Goal: Information Seeking & Learning: Learn about a topic

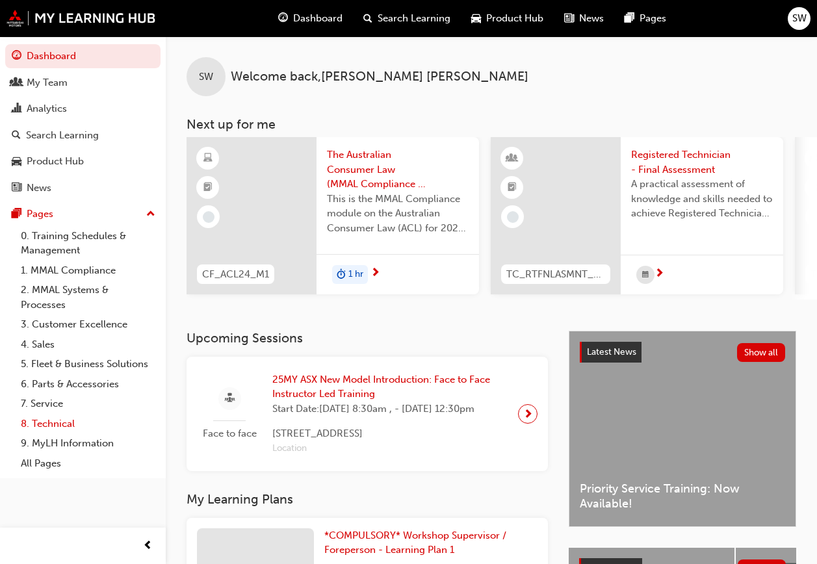
click at [59, 422] on link "8. Technical" at bounding box center [88, 424] width 145 height 20
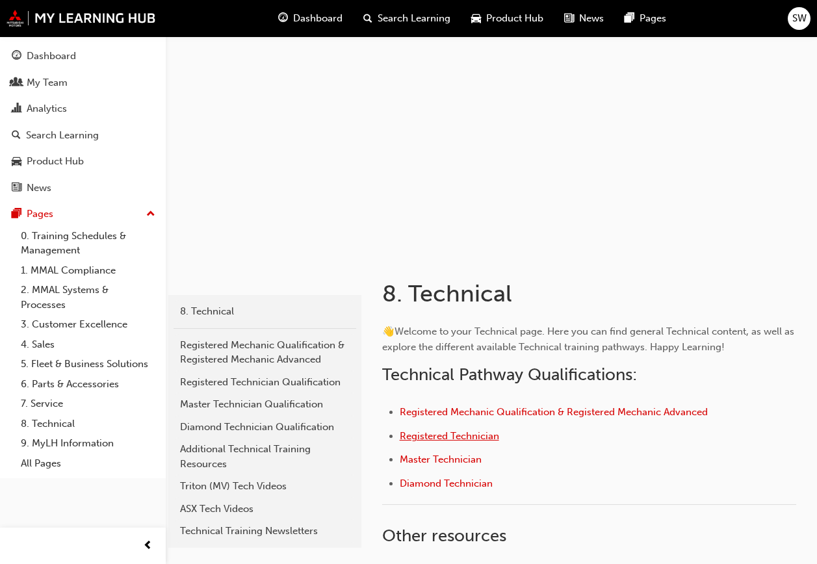
click at [455, 441] on span "Registered Technician" at bounding box center [449, 436] width 99 height 12
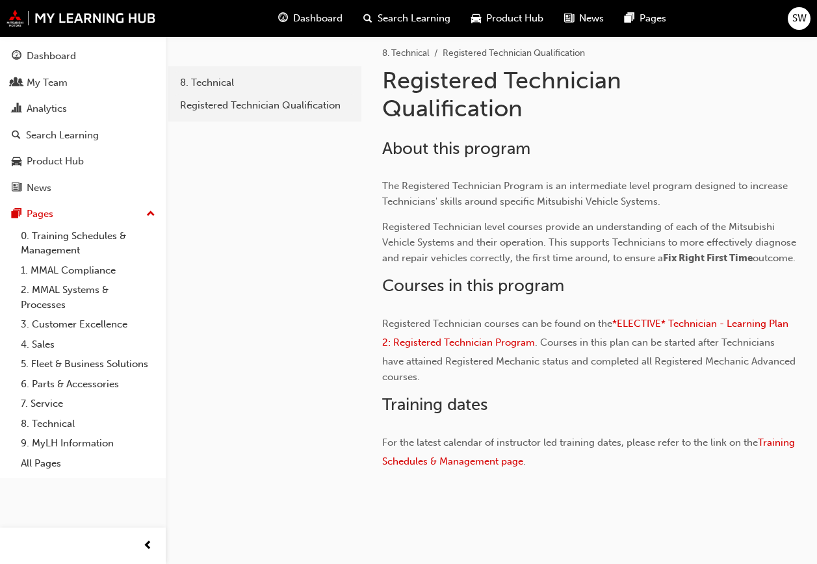
scroll to position [278, 0]
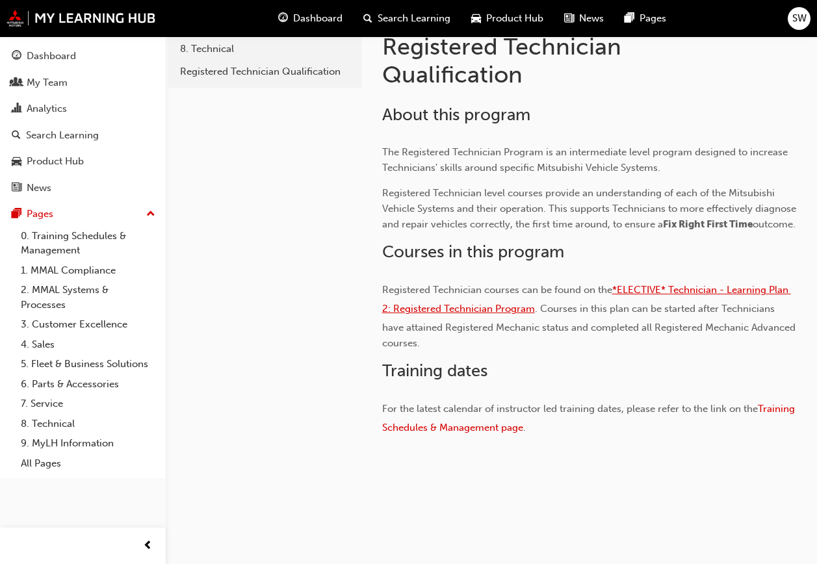
click at [453, 306] on span "*ELECTIVE* Technician - Learning Plan 2: Registered Technician Program" at bounding box center [586, 299] width 409 height 31
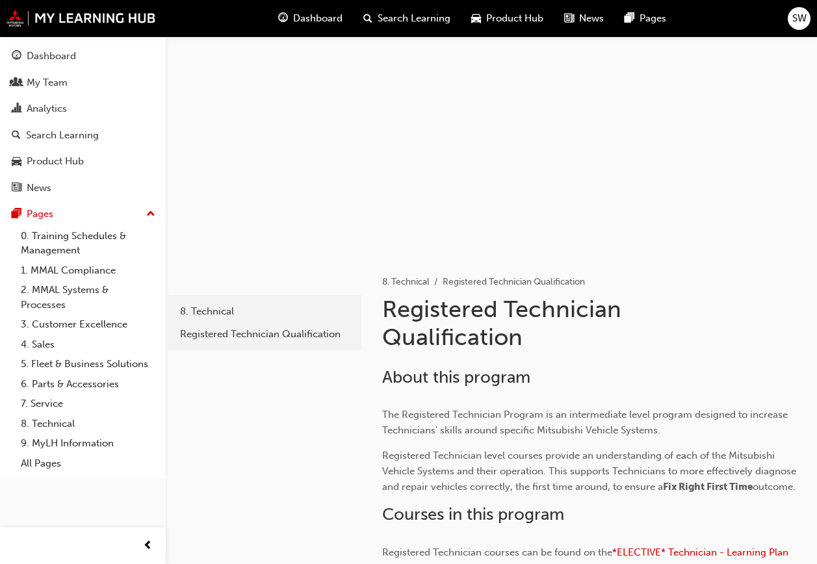
click at [567, 198] on div at bounding box center [492, 144] width 652 height 217
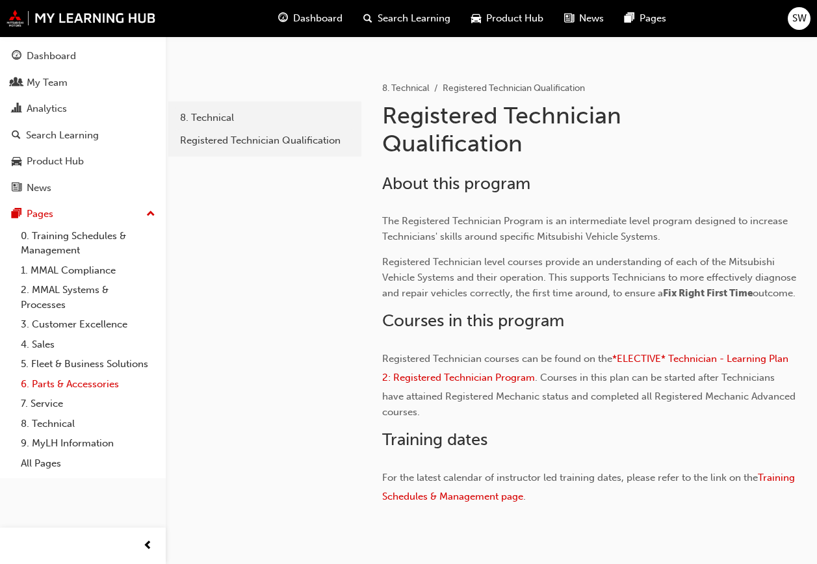
scroll to position [195, 0]
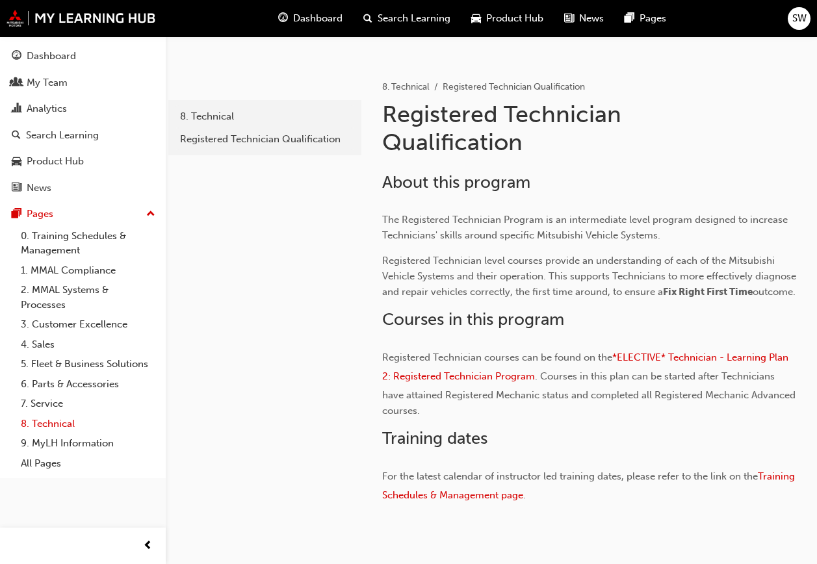
click at [58, 423] on link "8. Technical" at bounding box center [88, 424] width 145 height 20
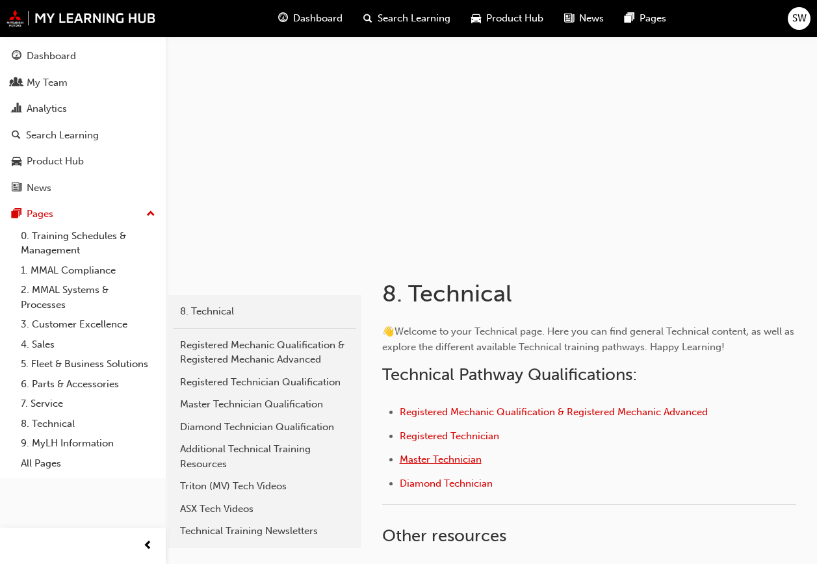
click at [453, 462] on span "Master Technician" at bounding box center [441, 460] width 82 height 12
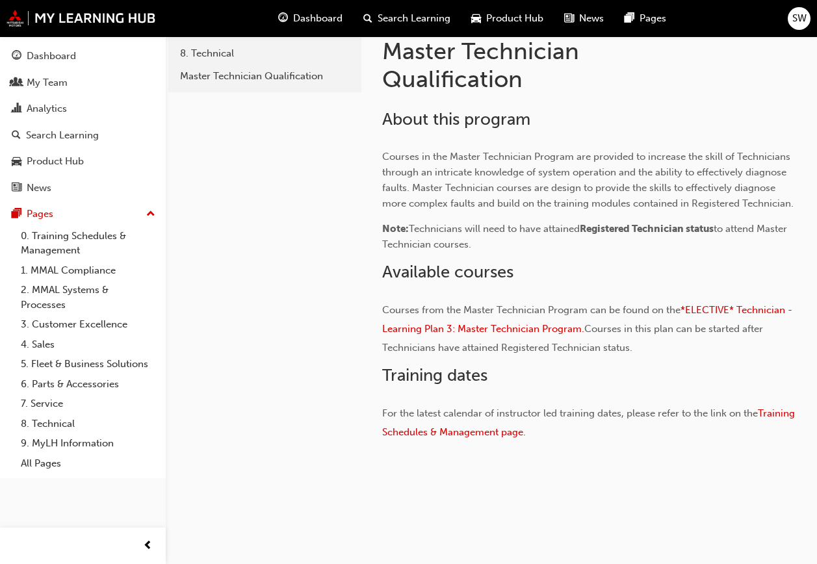
scroll to position [260, 0]
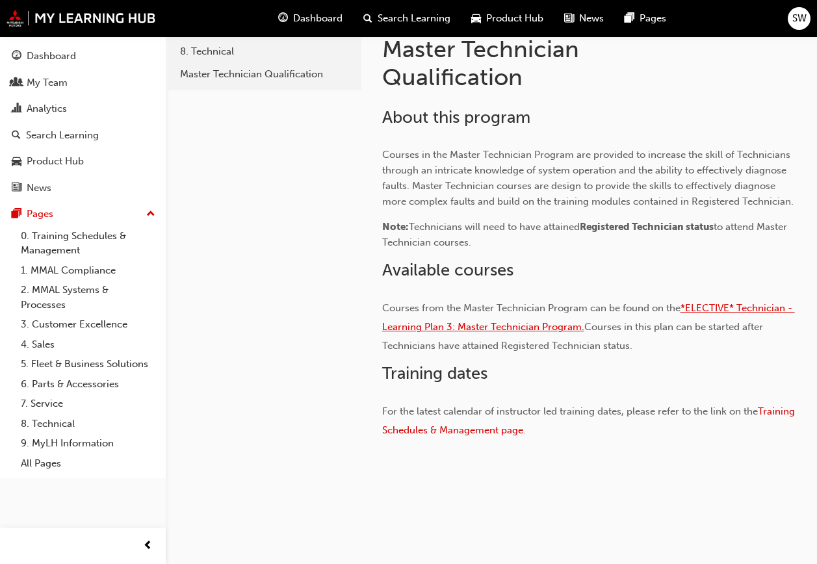
click at [734, 310] on span "*ELECTIVE* Technician - Learning Plan 3: Master Technician Program." at bounding box center [588, 317] width 413 height 31
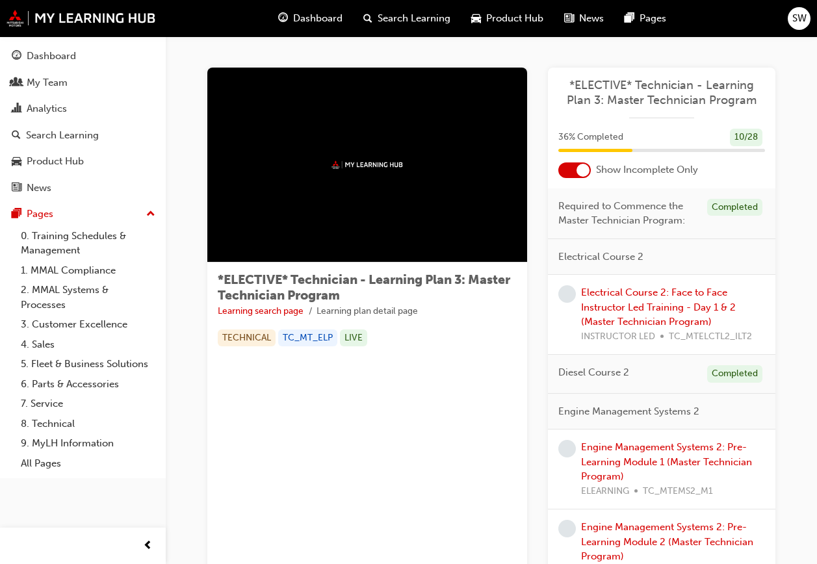
click at [579, 172] on div at bounding box center [583, 170] width 13 height 13
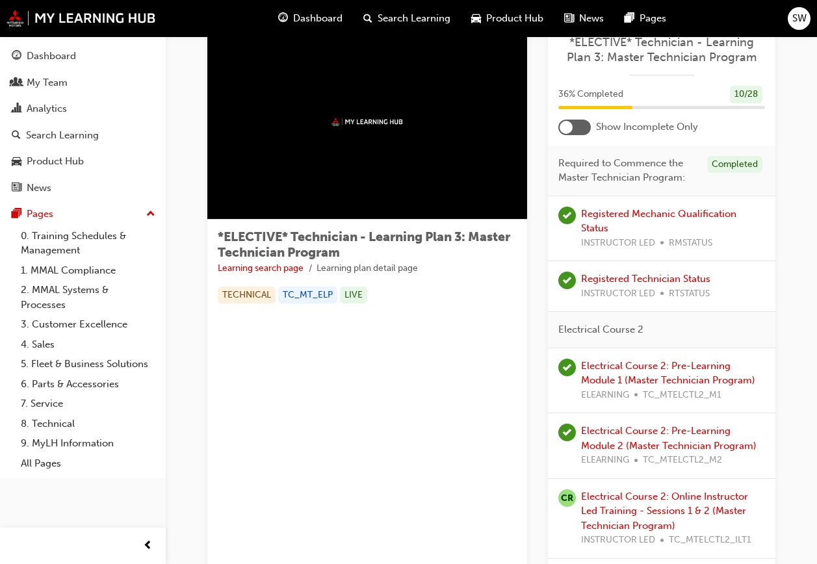
scroll to position [65, 0]
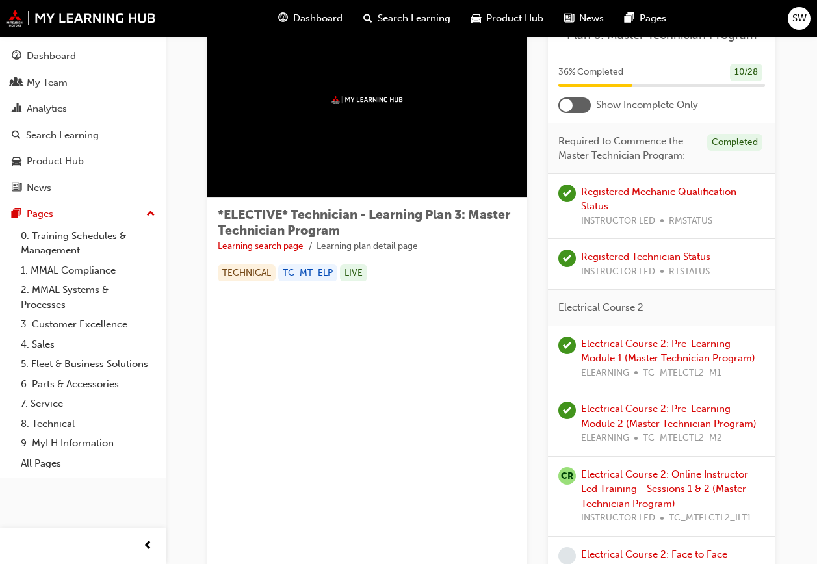
click at [579, 99] on div at bounding box center [575, 106] width 33 height 16
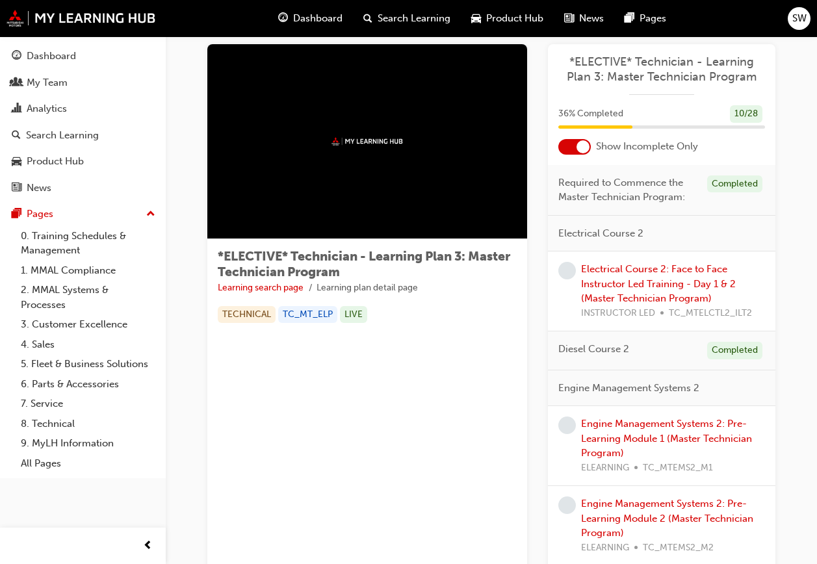
scroll to position [0, 0]
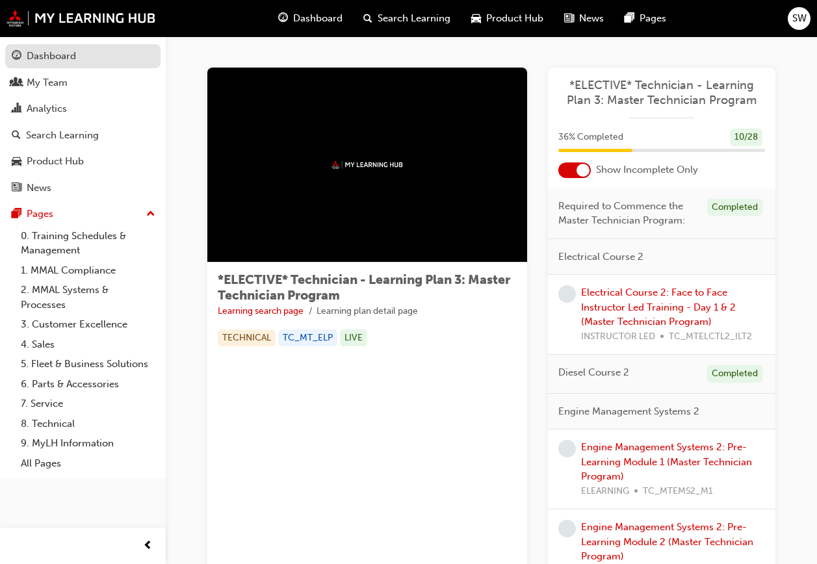
click at [54, 53] on div "Dashboard" at bounding box center [51, 56] width 49 height 15
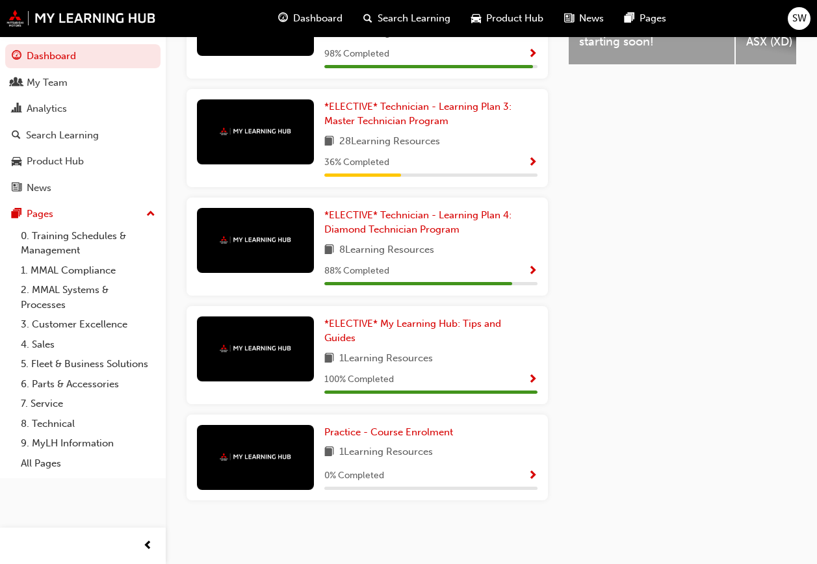
scroll to position [666, 0]
click at [356, 440] on link "Practice - Course Enrolment" at bounding box center [391, 432] width 134 height 15
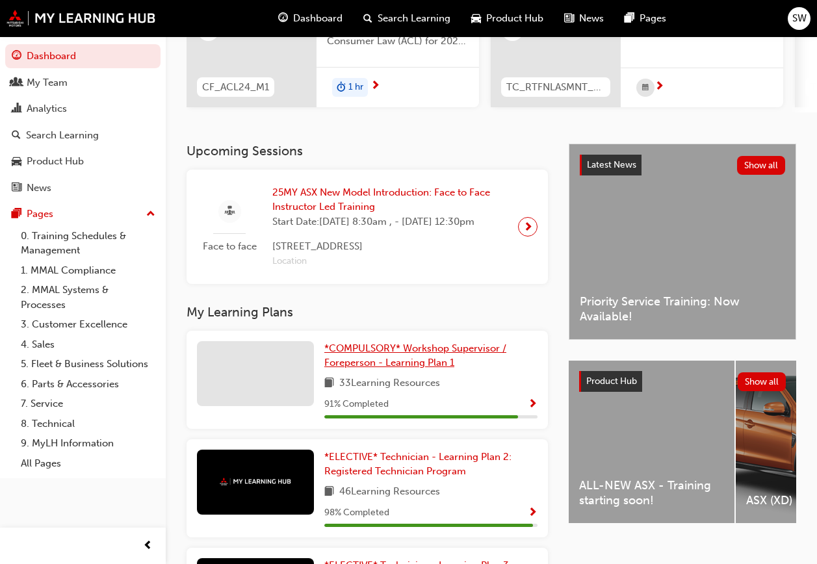
scroll to position [195, 0]
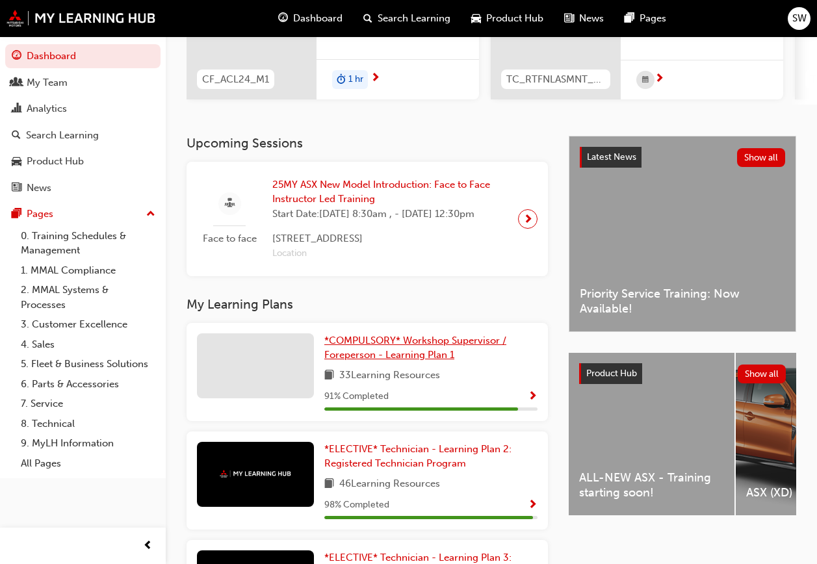
click at [413, 362] on span "*COMPULSORY* Workshop Supervisor / Foreperson - Learning Plan 1" at bounding box center [415, 348] width 182 height 27
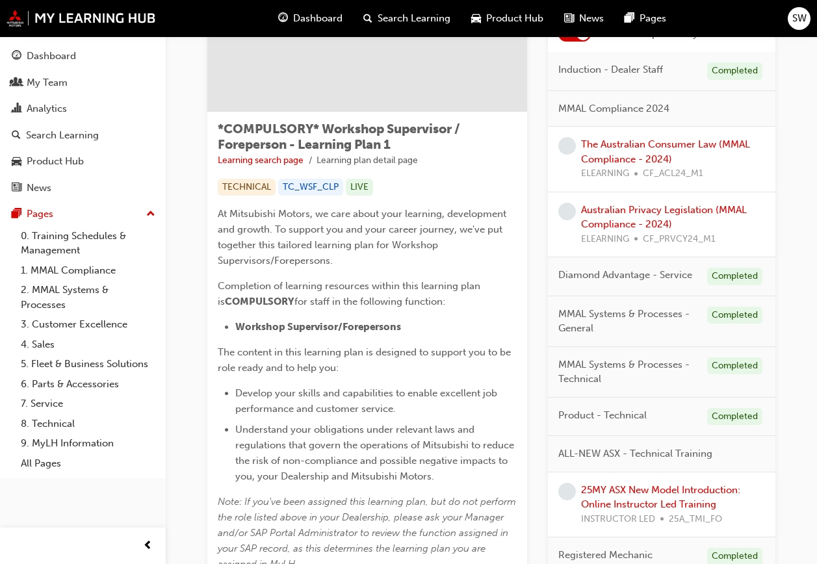
scroll to position [86, 0]
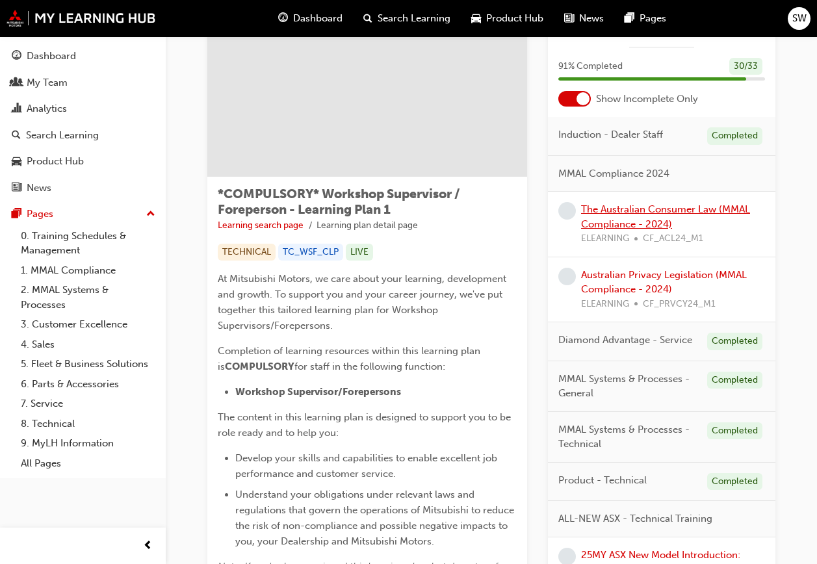
click at [639, 214] on link "The Australian Consumer Law (MMAL Compliance - 2024)" at bounding box center [665, 217] width 169 height 27
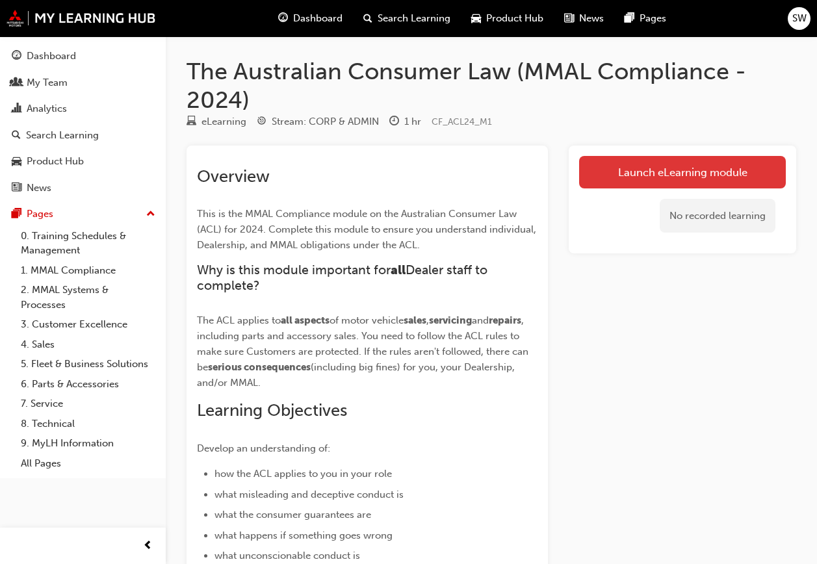
click at [655, 166] on link "Launch eLearning module" at bounding box center [682, 172] width 207 height 33
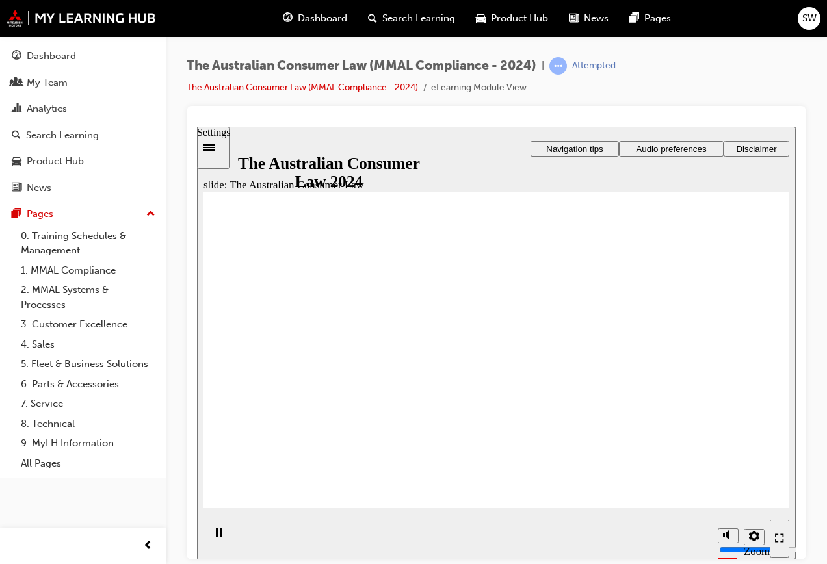
click at [751, 538] on icon "Settings" at bounding box center [754, 536] width 10 height 10
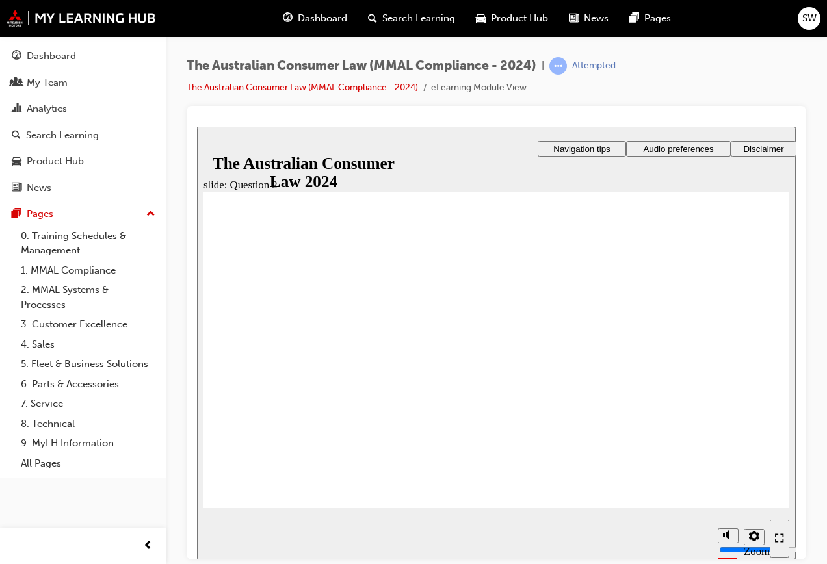
radio input "true"
drag, startPoint x: 246, startPoint y: 487, endPoint x: 267, endPoint y: 487, distance: 20.8
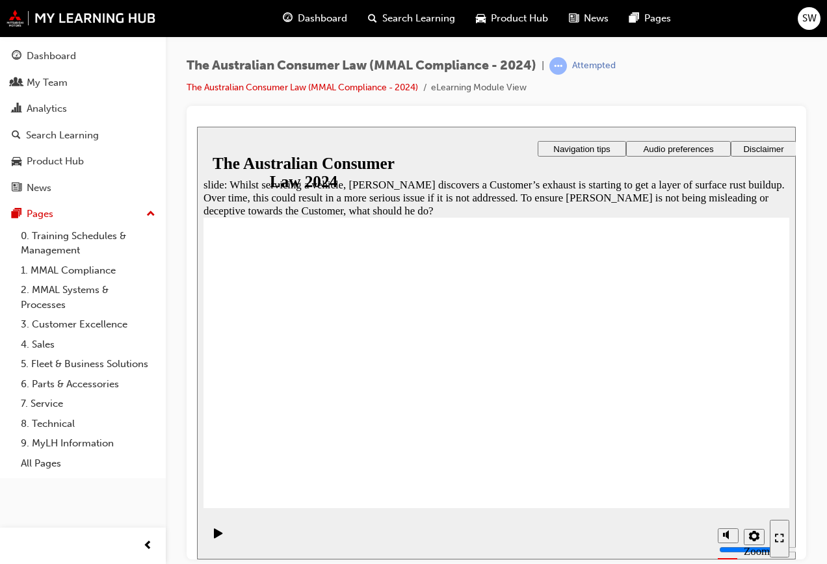
radio input "true"
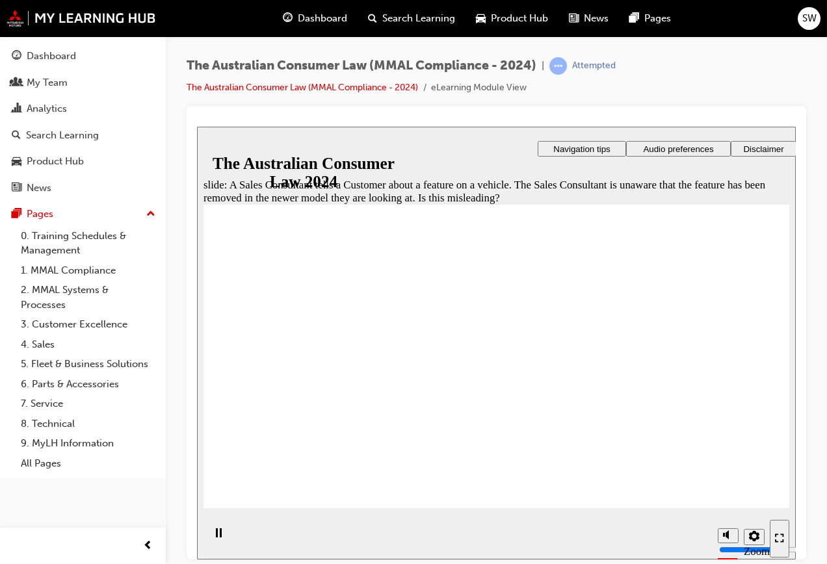
radio input "true"
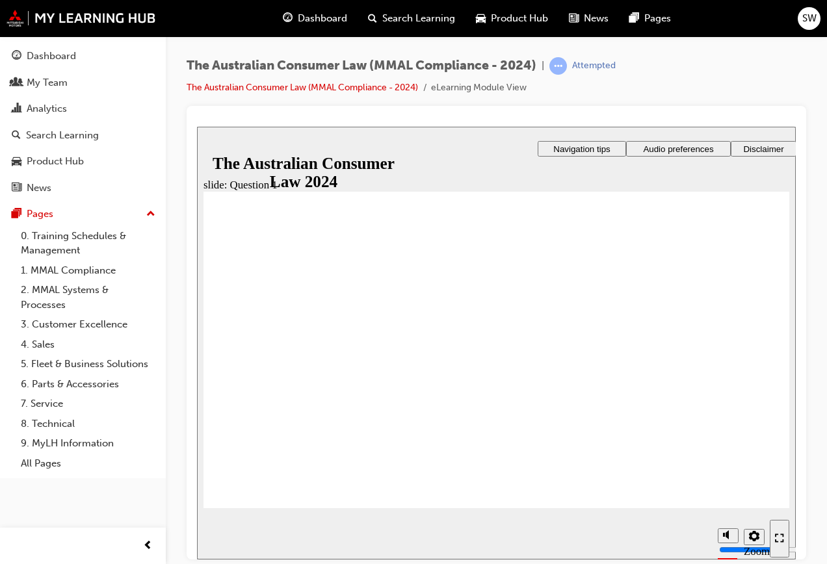
radio input "true"
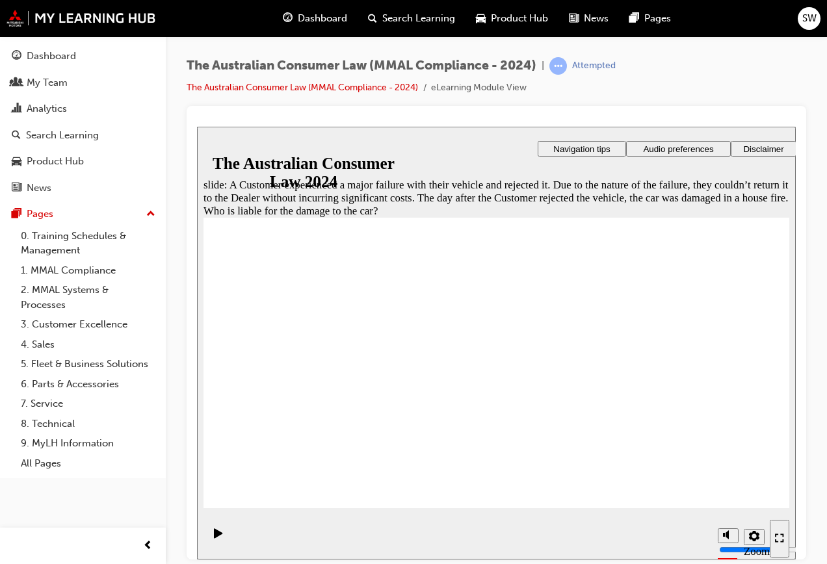
radio input "true"
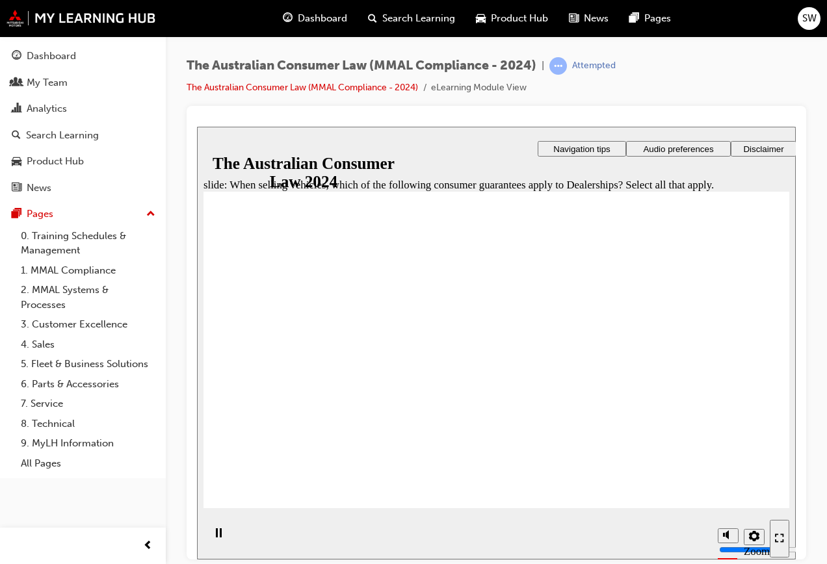
checkbox input "true"
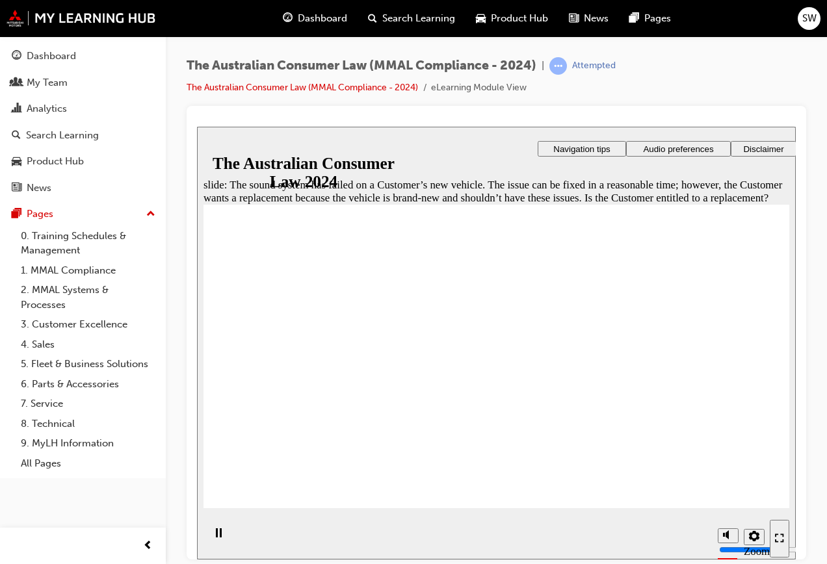
radio input "true"
drag, startPoint x: 258, startPoint y: 487, endPoint x: 291, endPoint y: 487, distance: 33.8
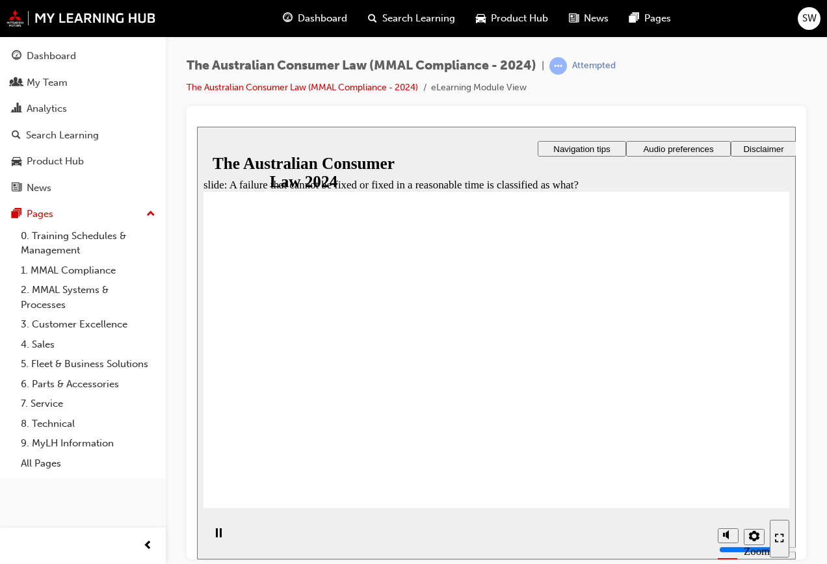
radio input "true"
drag, startPoint x: 742, startPoint y: 499, endPoint x: 737, endPoint y: 491, distance: 9.9
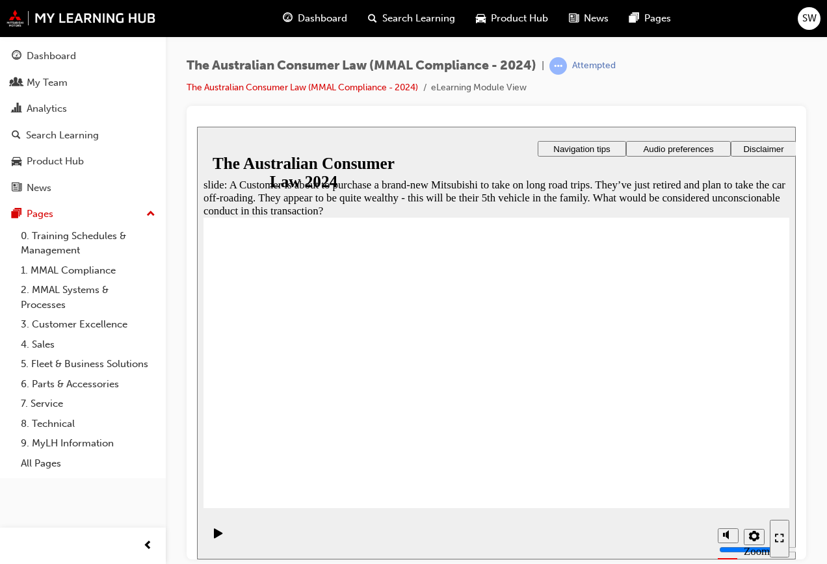
checkbox input "true"
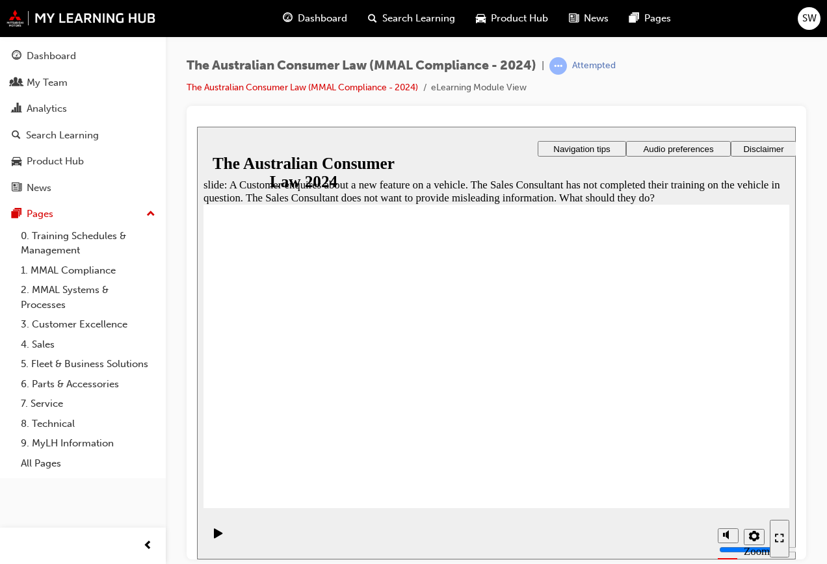
radio input "true"
drag, startPoint x: 312, startPoint y: 475, endPoint x: 307, endPoint y: 482, distance: 8.8
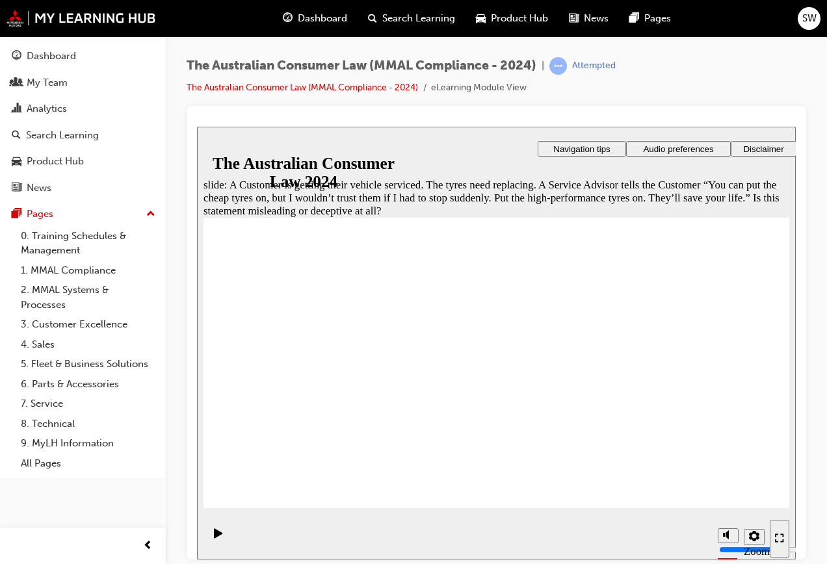
radio input "true"
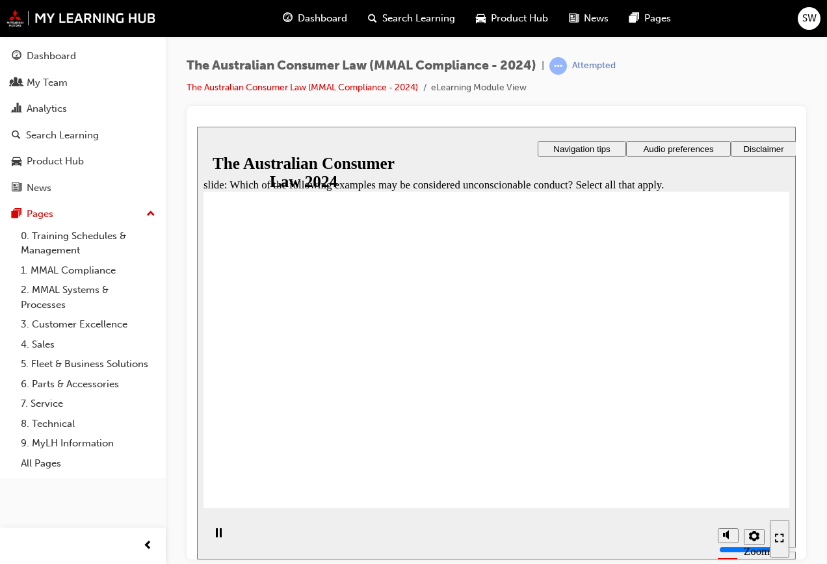
checkbox input "true"
drag, startPoint x: 259, startPoint y: 477, endPoint x: 295, endPoint y: 482, distance: 36.1
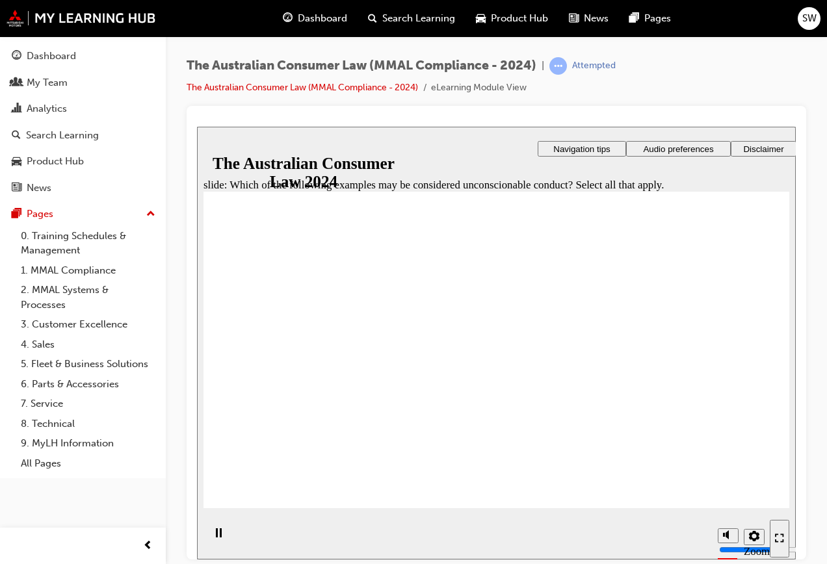
drag, startPoint x: 743, startPoint y: 497, endPoint x: 732, endPoint y: 493, distance: 12.0
radio input "true"
drag, startPoint x: 265, startPoint y: 474, endPoint x: 289, endPoint y: 490, distance: 28.7
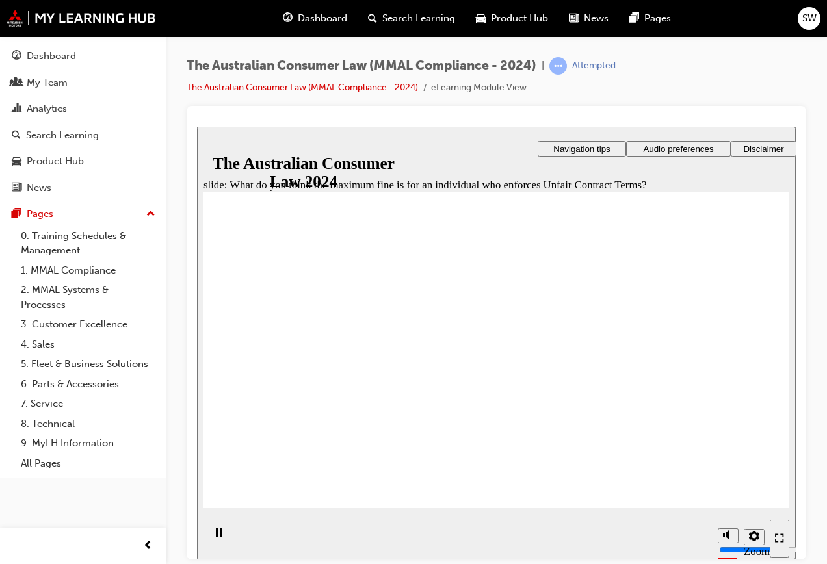
checkbox input "true"
checkbox input "false"
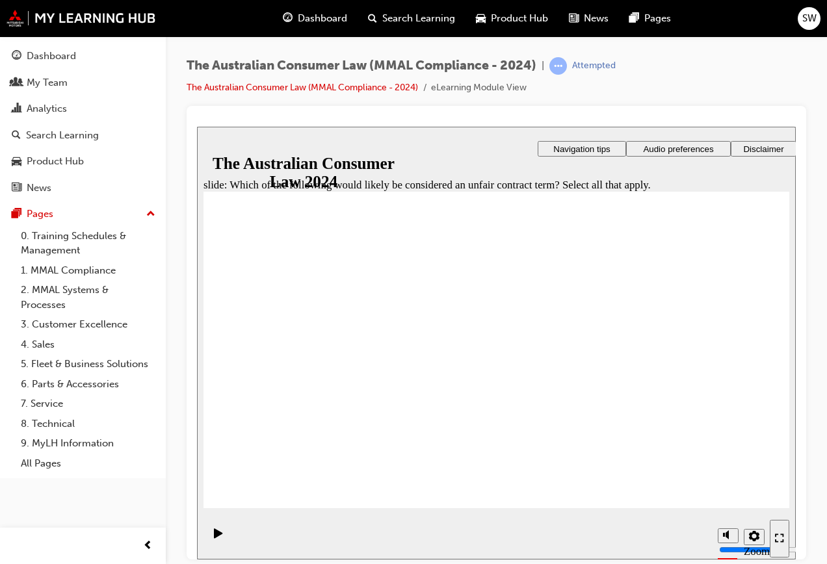
checkbox input "true"
drag, startPoint x: 272, startPoint y: 483, endPoint x: 304, endPoint y: 481, distance: 31.9
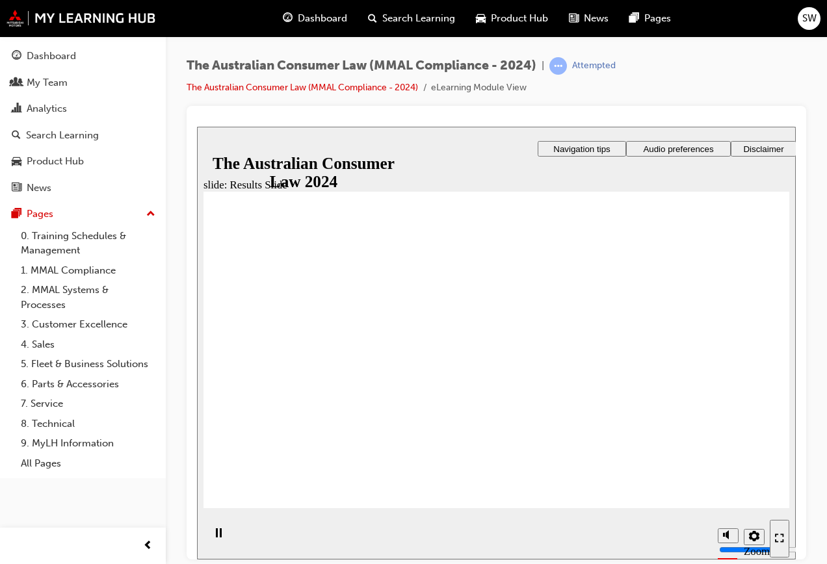
drag, startPoint x: 727, startPoint y: 295, endPoint x: 727, endPoint y: 307, distance: 12.4
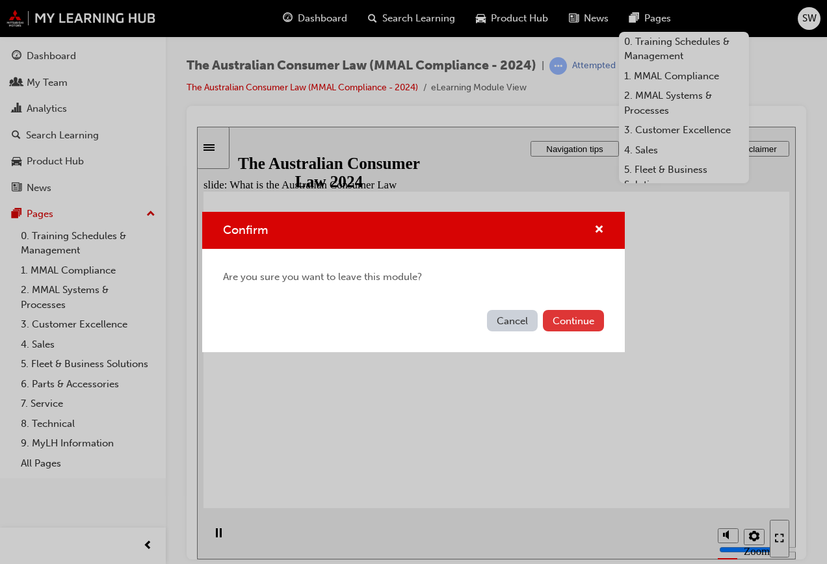
click at [576, 323] on button "Continue" at bounding box center [573, 320] width 61 height 21
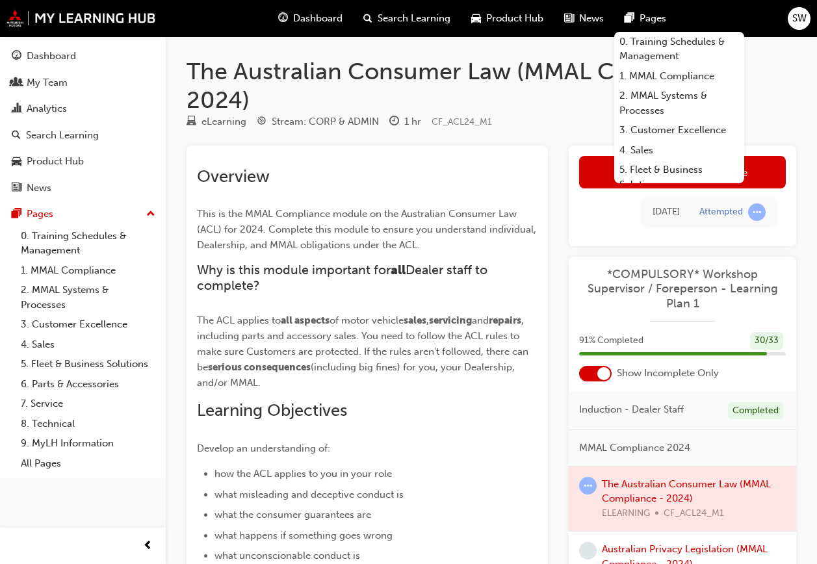
click at [524, 458] on div "Overview This is the MMAL Compliance module on the Australian Consumer Law (ACL…" at bounding box center [367, 468] width 341 height 604
